Goal: Task Accomplishment & Management: Manage account settings

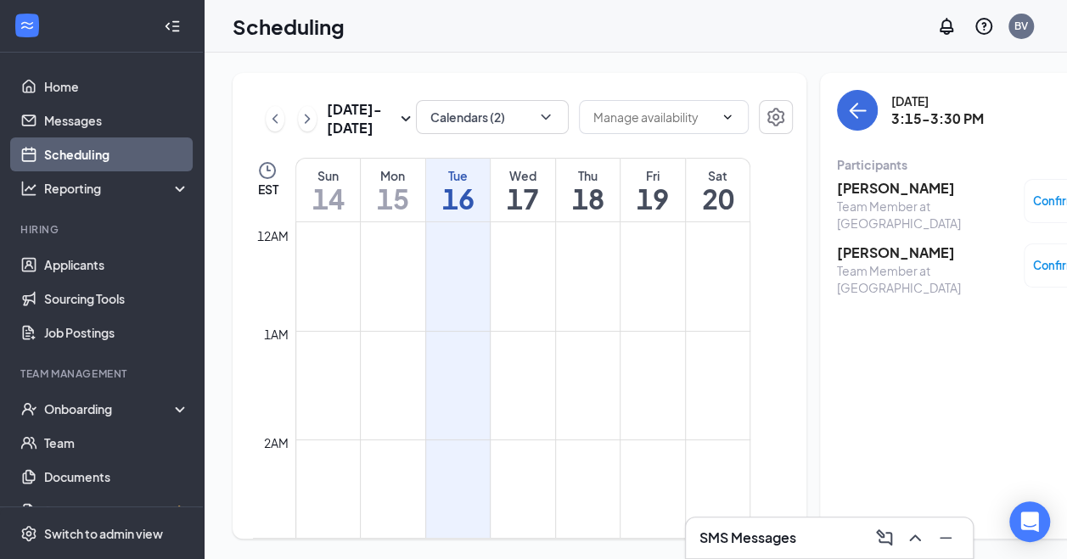
scroll to position [1591, 0]
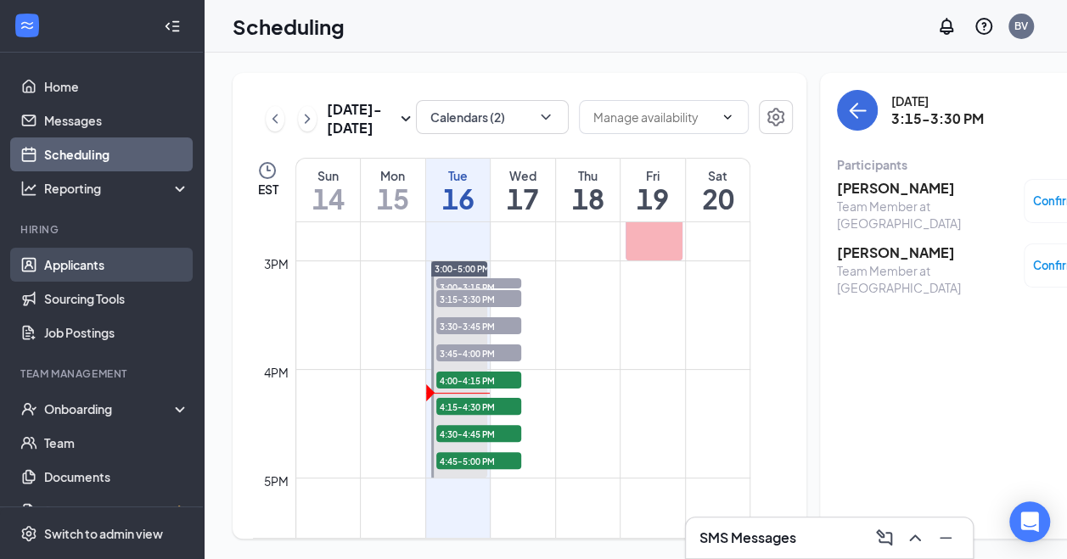
click at [70, 275] on link "Applicants" at bounding box center [116, 265] width 145 height 34
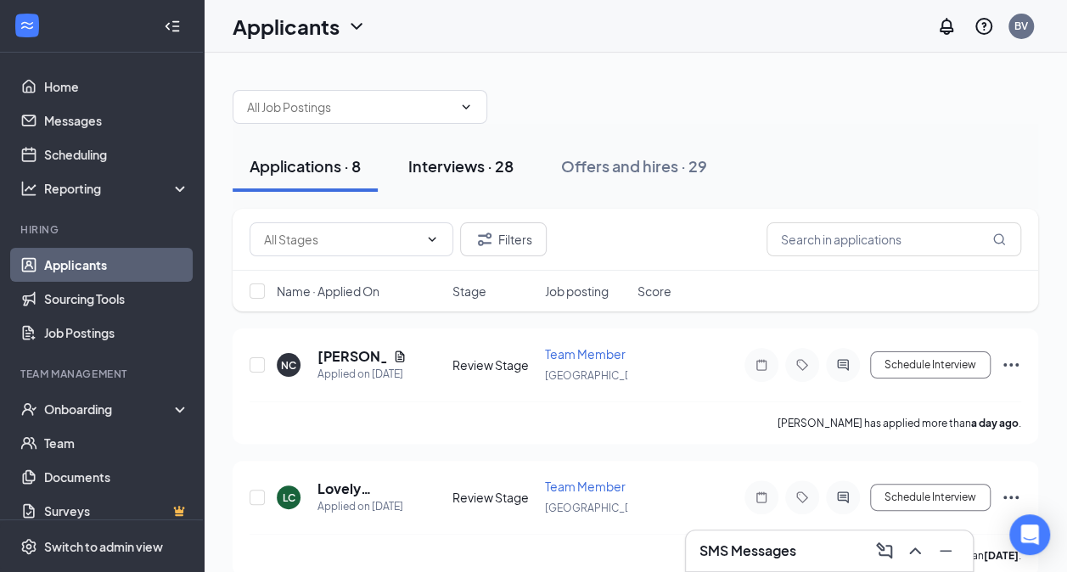
click at [487, 175] on div "Interviews · 28" at bounding box center [460, 165] width 105 height 21
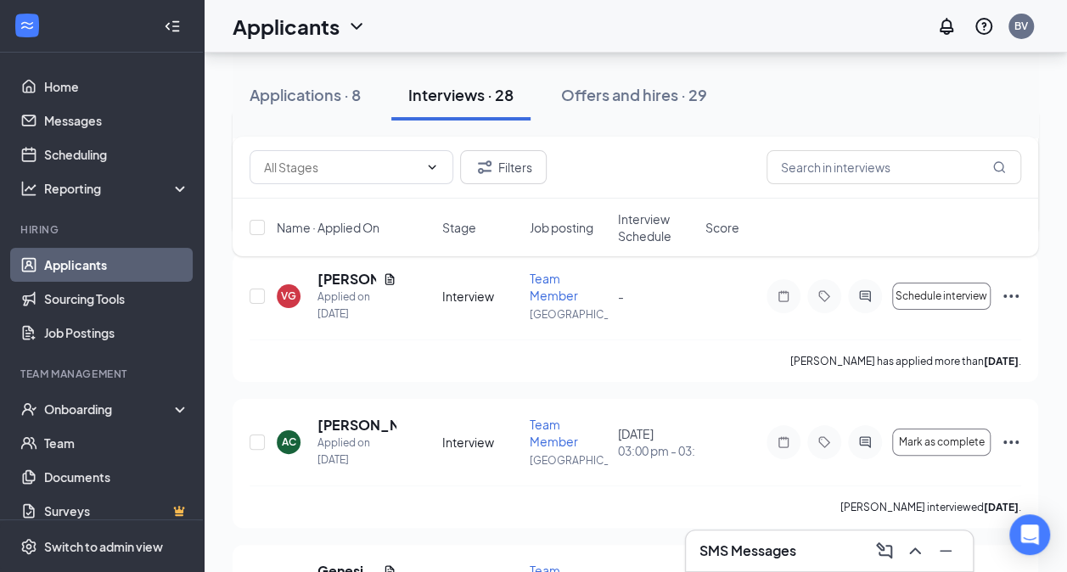
scroll to position [3215, 0]
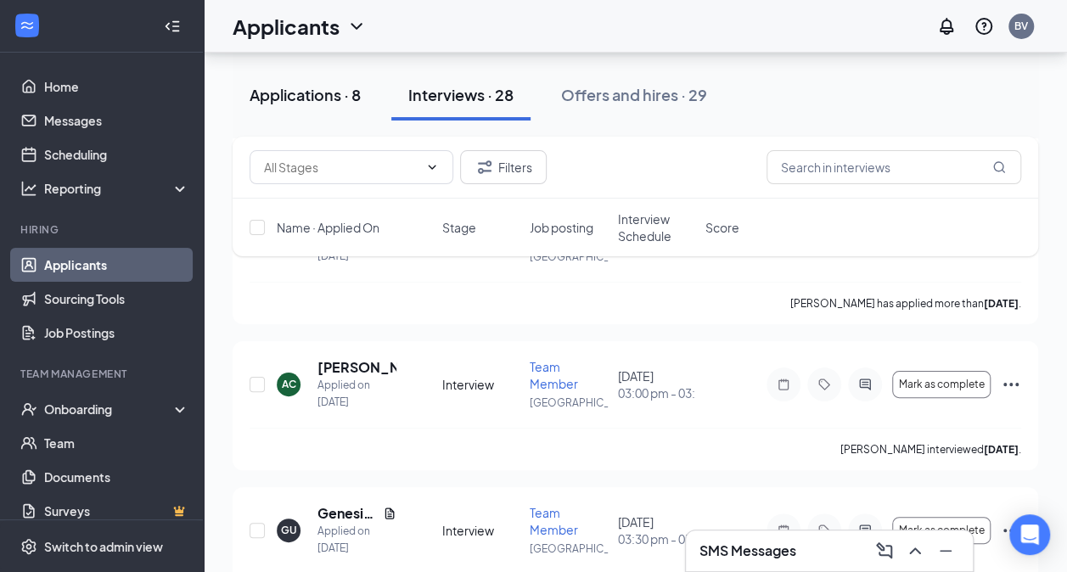
click at [297, 94] on div "Applications · 8" at bounding box center [304, 94] width 111 height 21
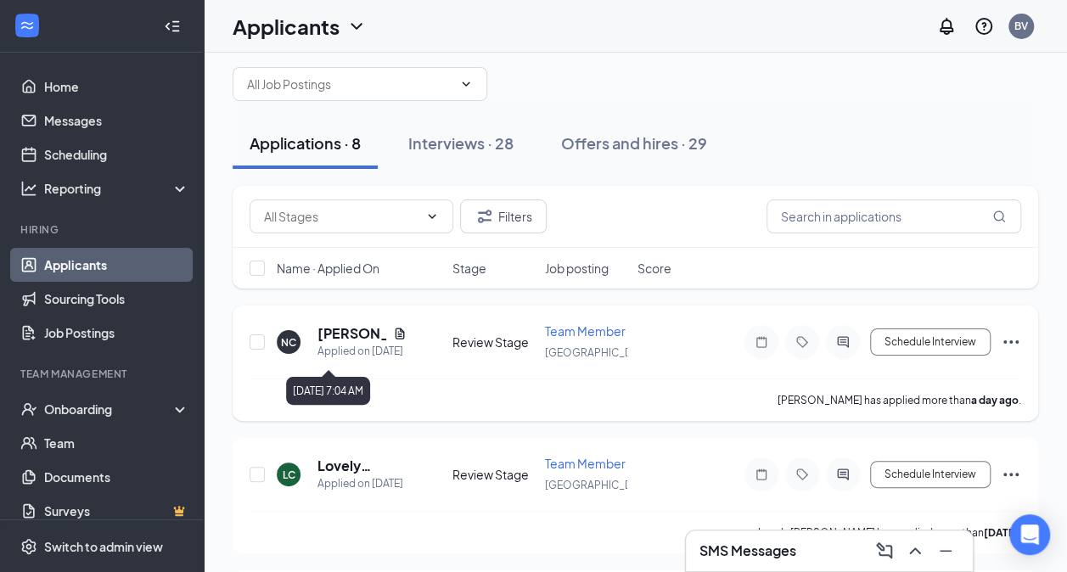
scroll to position [24, 0]
click at [261, 273] on input "checkbox" at bounding box center [256, 267] width 15 height 15
checkbox input "true"
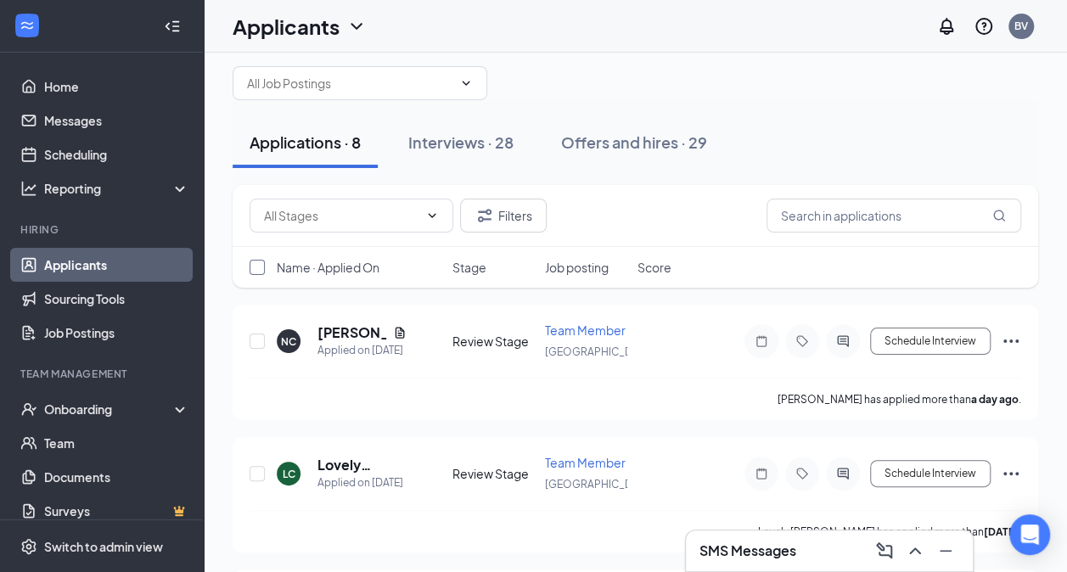
checkbox input "true"
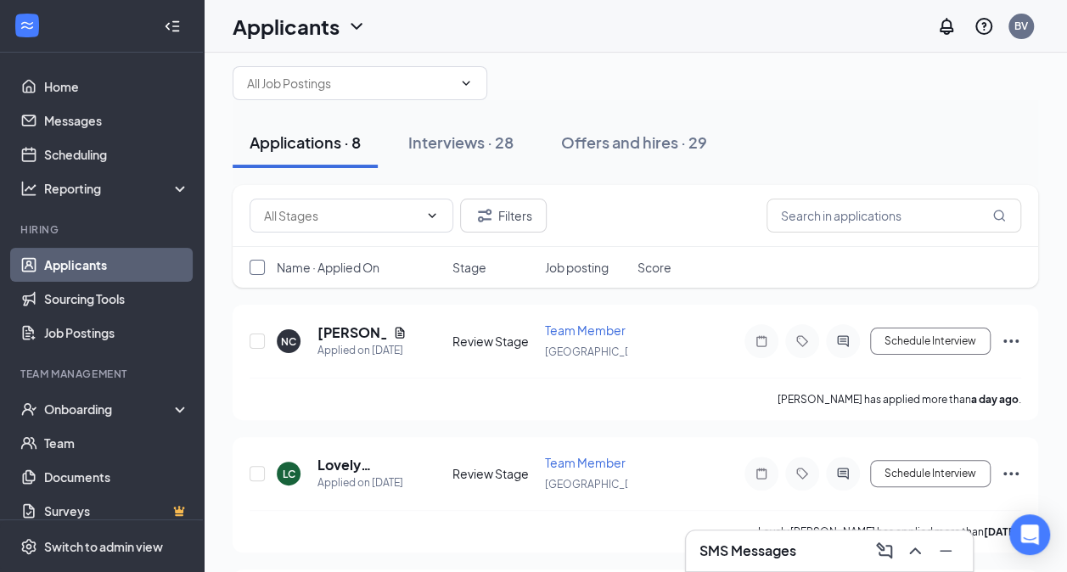
checkbox input "true"
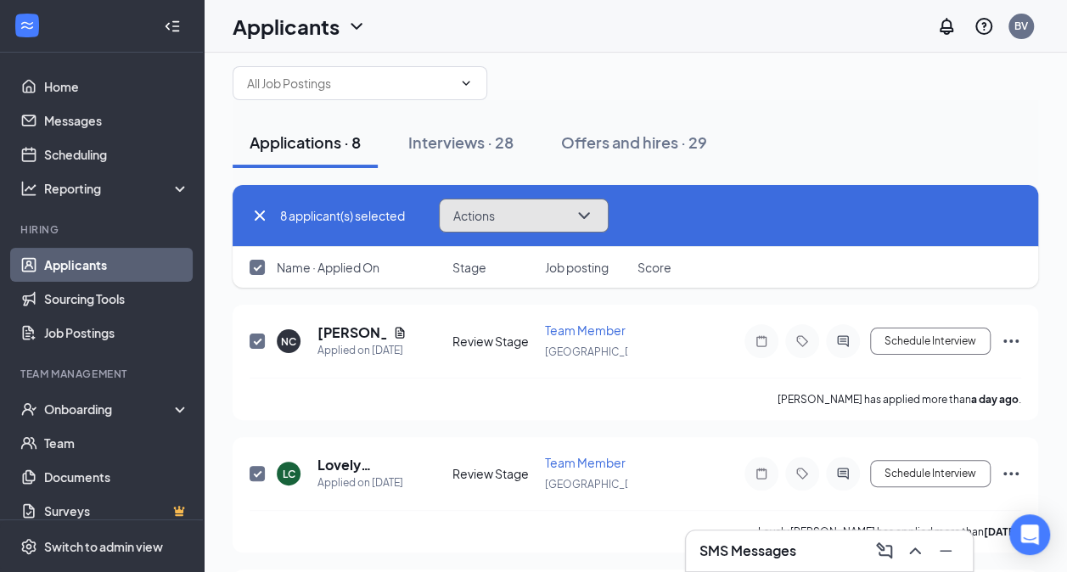
click at [534, 218] on button "Actions" at bounding box center [524, 216] width 170 height 34
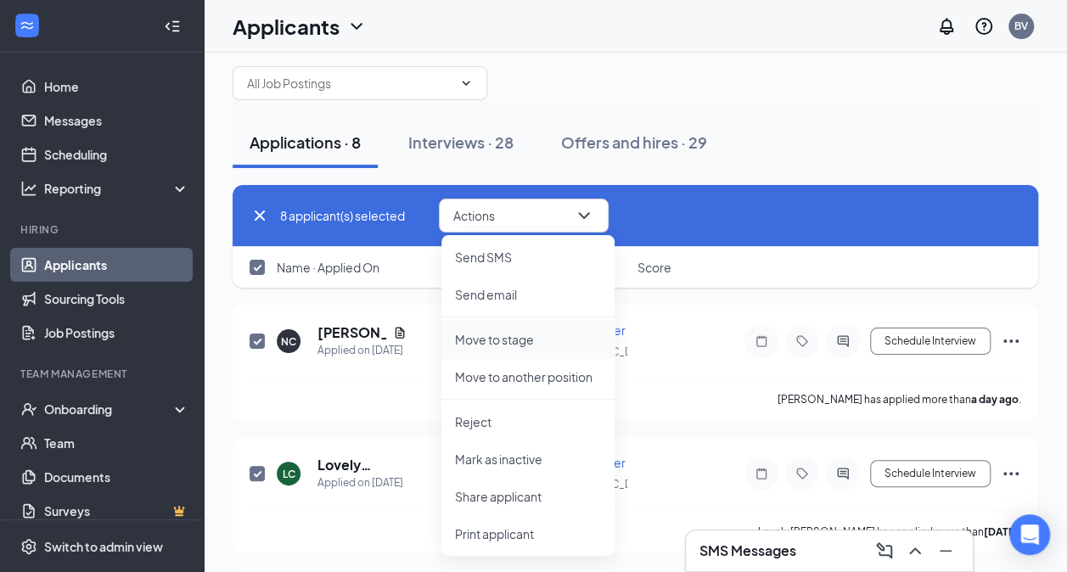
click at [492, 335] on p "Move to stage" at bounding box center [528, 339] width 146 height 17
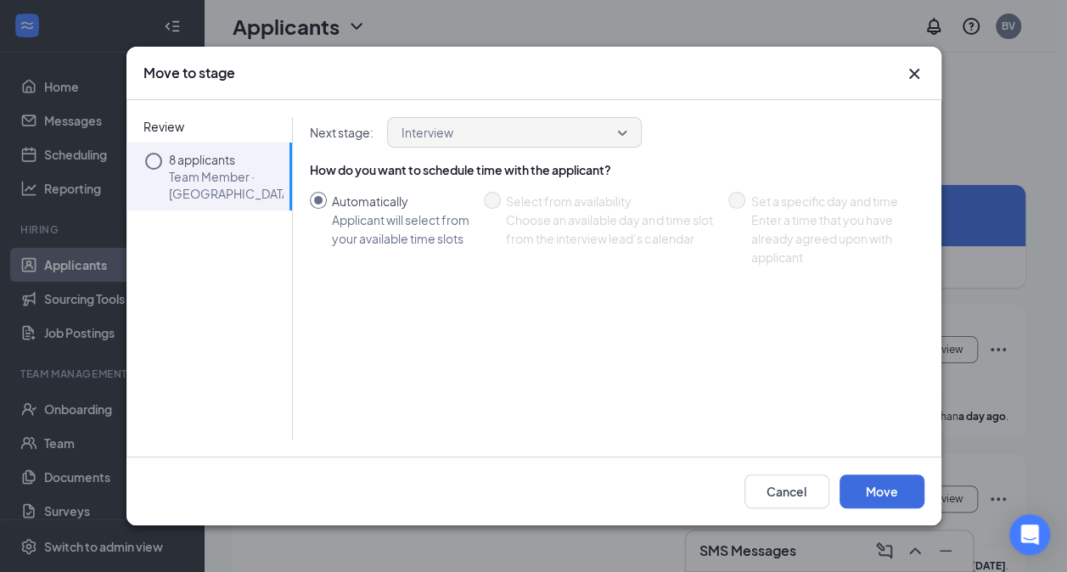
click at [149, 158] on icon "Circle" at bounding box center [153, 161] width 20 height 20
click at [906, 480] on button "Move" at bounding box center [881, 491] width 85 height 34
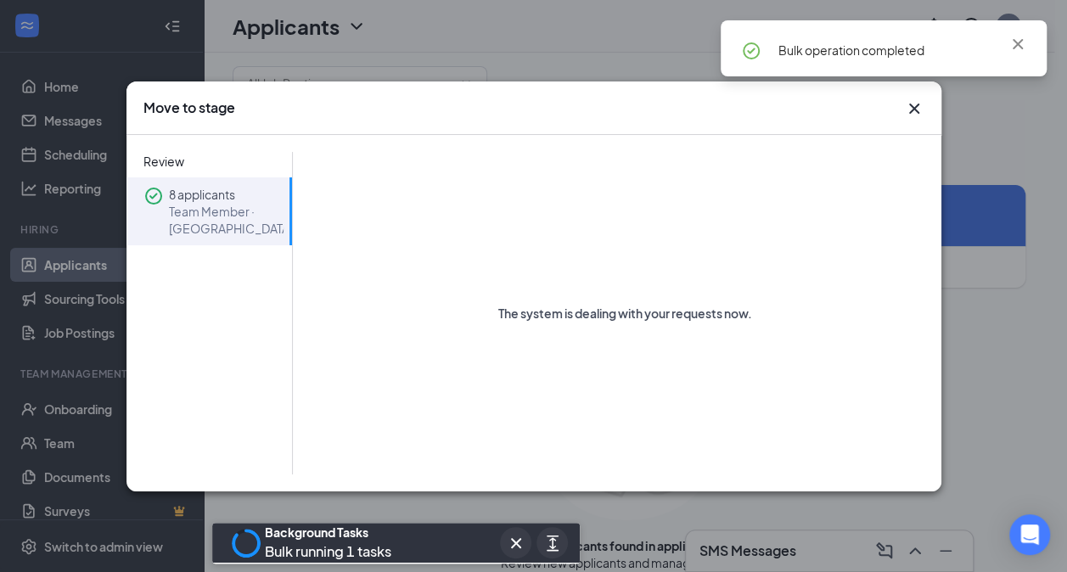
checkbox input "false"
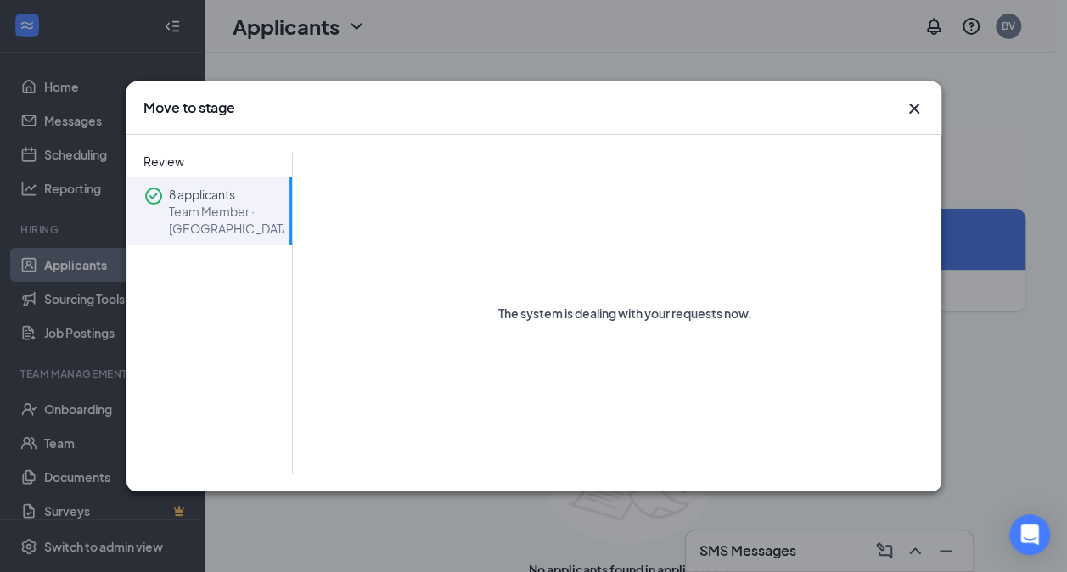
click at [923, 103] on div "Move to stage" at bounding box center [533, 107] width 815 height 53
click at [915, 109] on icon "Cross" at bounding box center [914, 108] width 20 height 20
